Goal: Task Accomplishment & Management: Manage account settings

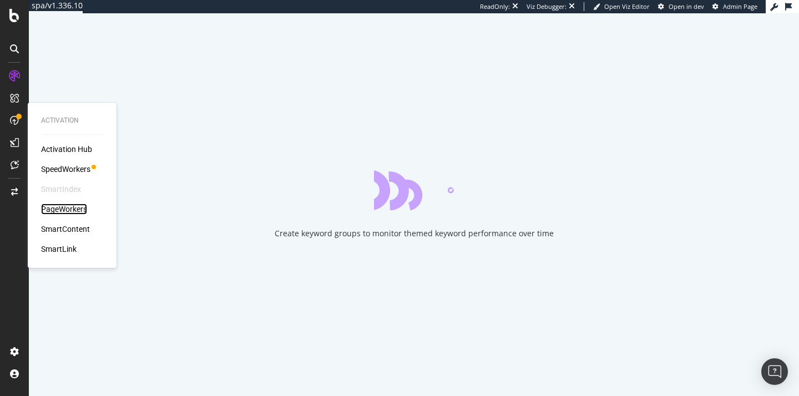
click at [58, 212] on div "PageWorkers" at bounding box center [64, 209] width 46 height 11
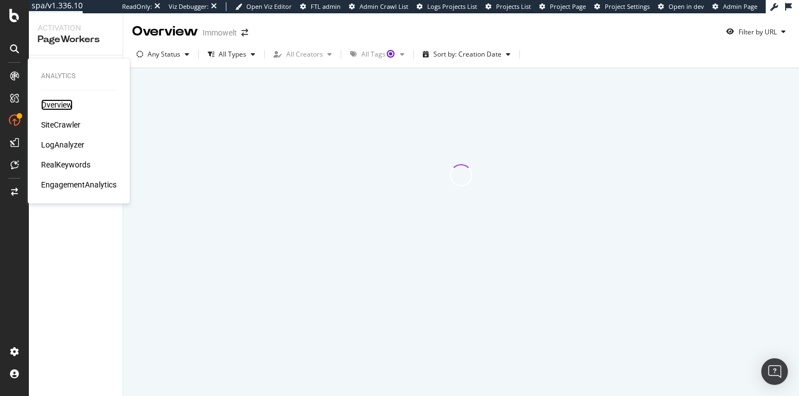
click at [63, 110] on div "Overview" at bounding box center [57, 104] width 32 height 11
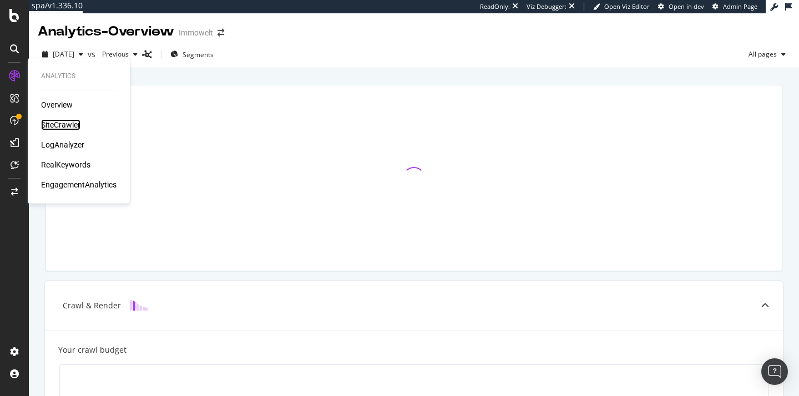
click at [55, 126] on div "SiteCrawler" at bounding box center [60, 124] width 39 height 11
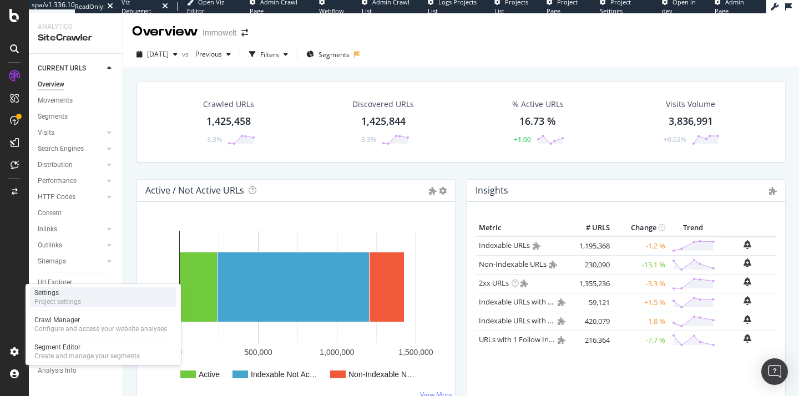
click at [74, 290] on div "Settings" at bounding box center [57, 293] width 47 height 9
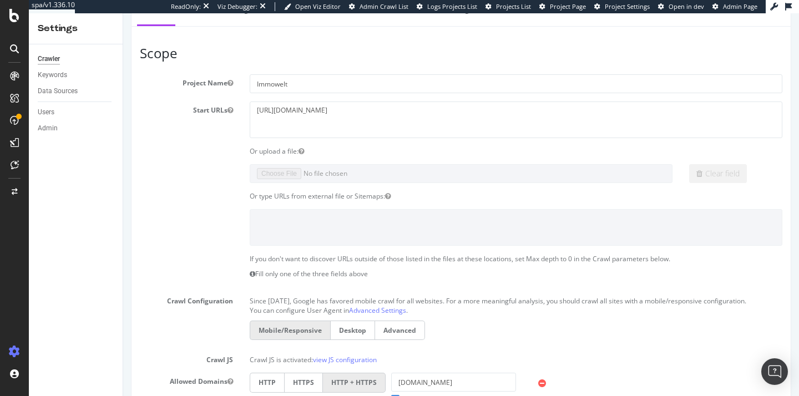
scroll to position [96, 0]
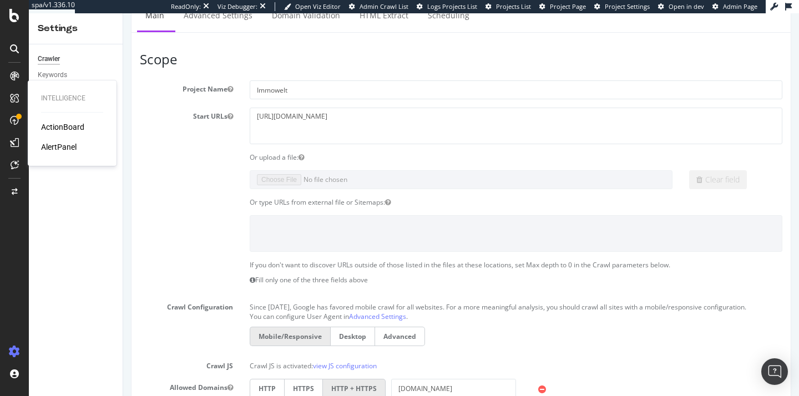
click at [63, 147] on div "AlertPanel" at bounding box center [59, 147] width 36 height 11
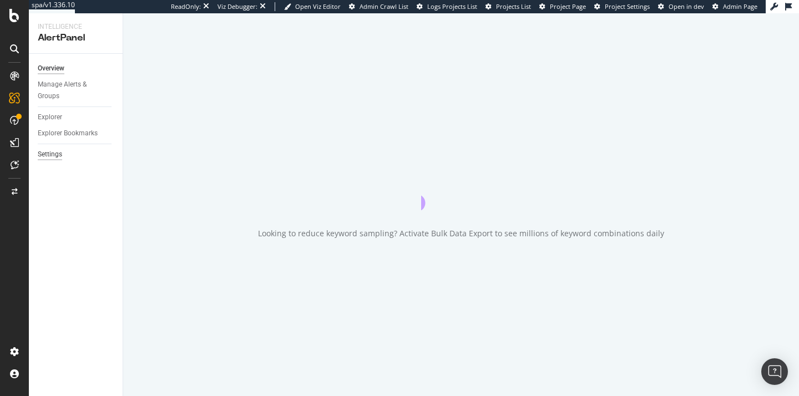
click at [47, 152] on div "Settings" at bounding box center [50, 155] width 24 height 12
select select "02"
select select "15"
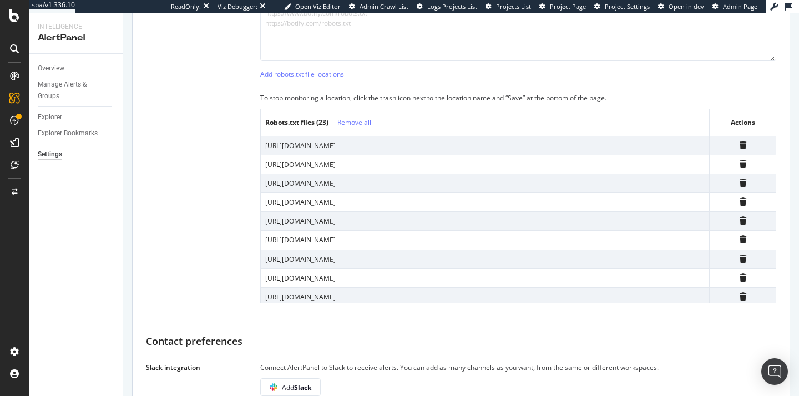
scroll to position [377, 0]
